Goal: Task Accomplishment & Management: Use online tool/utility

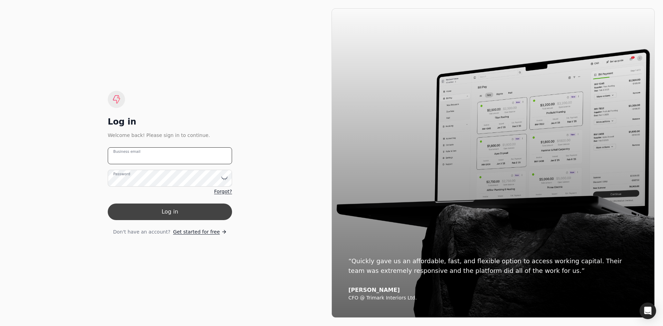
type email "[EMAIL_ADDRESS][DOMAIN_NAME]"
click at [172, 211] on button "Log in" at bounding box center [170, 212] width 124 height 17
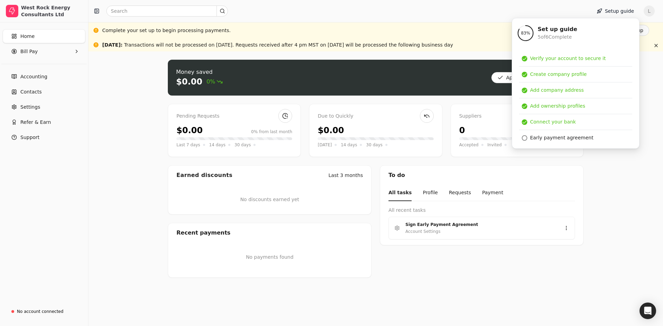
click at [590, 185] on div "Money saved $0.00 0% Approve bills Pay Pending Requests $0.00 0% from last mont…" at bounding box center [375, 188] width 575 height 275
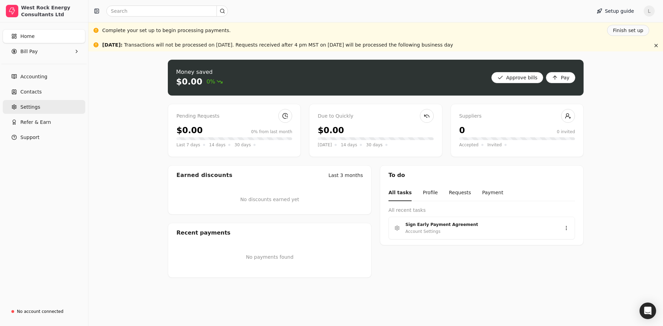
click at [35, 109] on span "Settings" at bounding box center [30, 107] width 20 height 7
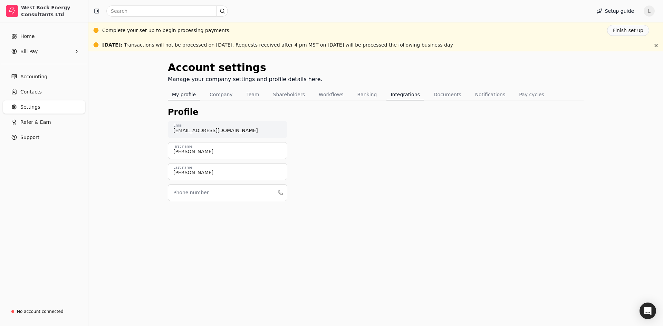
click at [398, 96] on button "Integrations" at bounding box center [404, 94] width 37 height 11
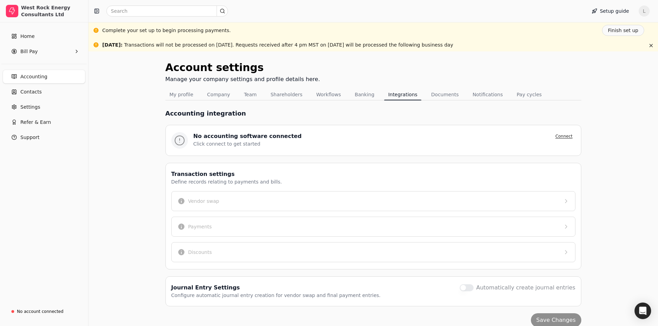
click at [566, 135] on button "Connect" at bounding box center [563, 136] width 23 height 8
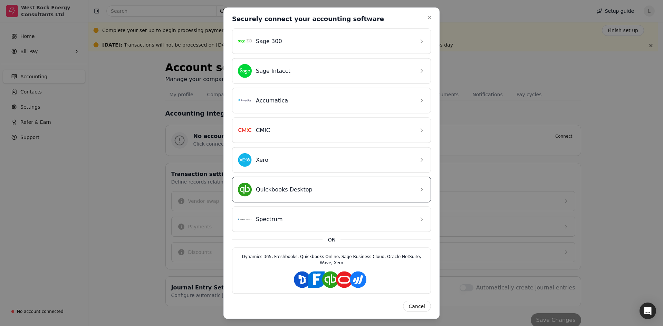
click at [289, 196] on div "Quickbooks Desktop" at bounding box center [326, 190] width 176 height 14
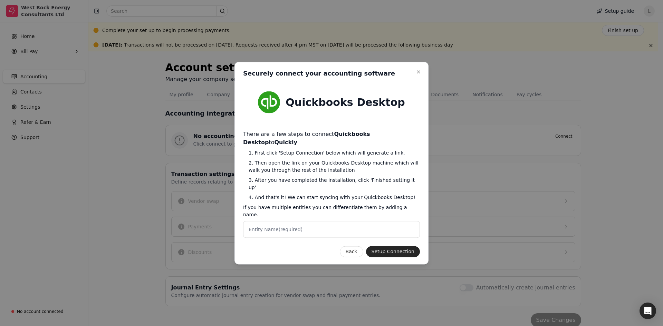
click at [290, 226] on label "Entity Name (required)" at bounding box center [276, 229] width 54 height 7
click at [290, 221] on Name "Entity Name (required)" at bounding box center [331, 229] width 177 height 17
type Name "[GEOGRAPHIC_DATA]"
click at [399, 246] on button "Setup Connection" at bounding box center [393, 251] width 54 height 11
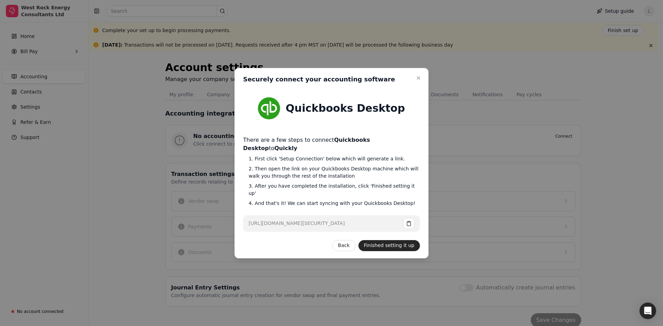
drag, startPoint x: 249, startPoint y: 216, endPoint x: 388, endPoint y: 219, distance: 139.5
click at [345, 220] on div "[URL][DOMAIN_NAME][SECURITY_DATA]" at bounding box center [297, 223] width 96 height 7
click at [408, 218] on button "button" at bounding box center [408, 223] width 11 height 11
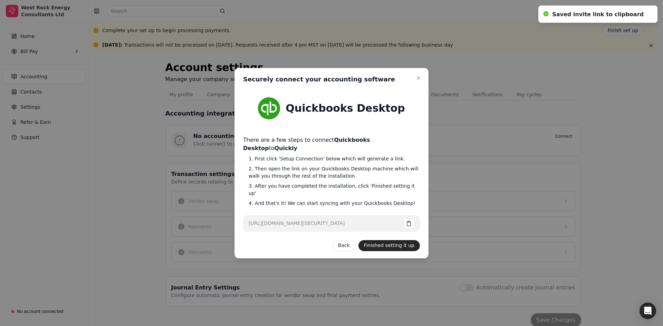
click at [280, 241] on div "Back Finished setting it up" at bounding box center [331, 245] width 177 height 11
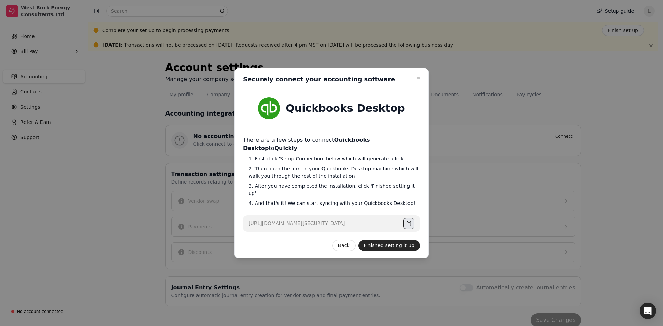
click at [408, 218] on button "button" at bounding box center [408, 223] width 11 height 11
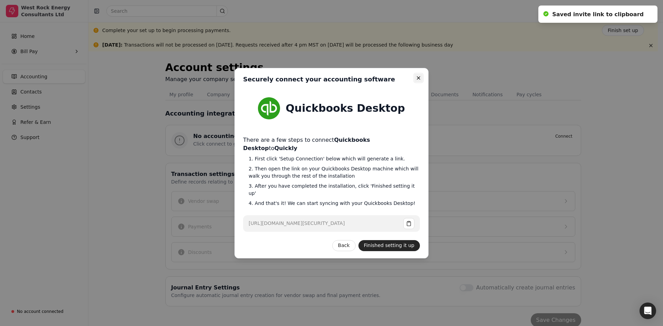
click at [418, 81] on icon "button" at bounding box center [419, 78] width 6 height 6
